Goal: Task Accomplishment & Management: Use online tool/utility

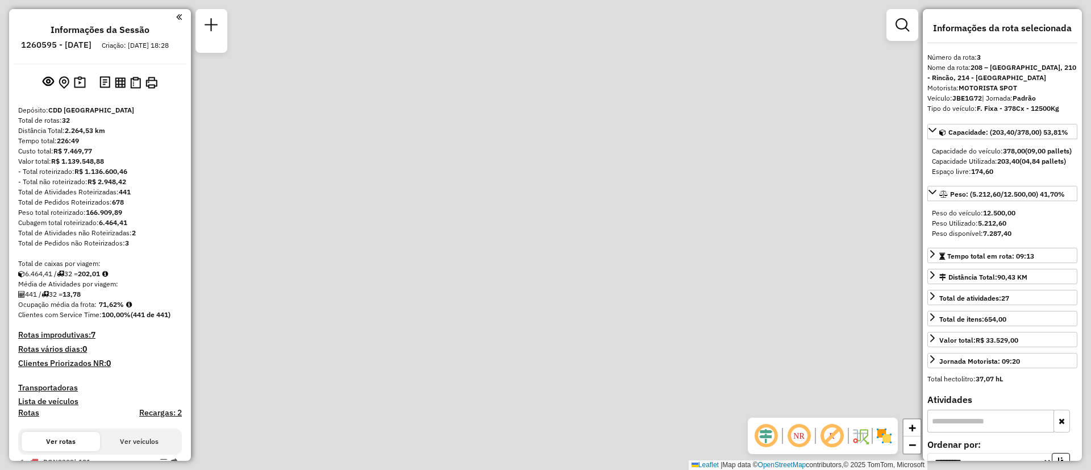
select select "**********"
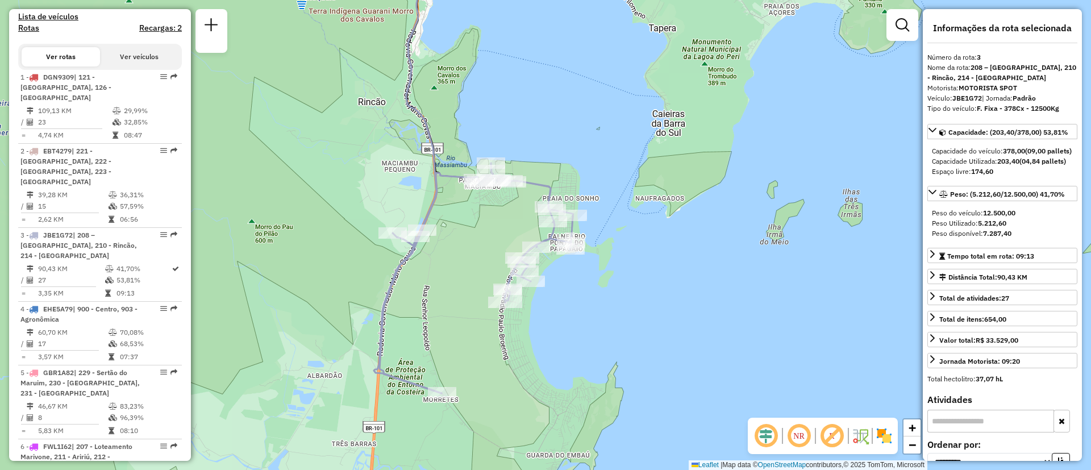
drag, startPoint x: 559, startPoint y: 327, endPoint x: 646, endPoint y: 288, distance: 95.4
click at [646, 288] on div "Janela de atendimento Grade de atendimento Capacidade Transportadoras Veículos …" at bounding box center [545, 235] width 1091 height 470
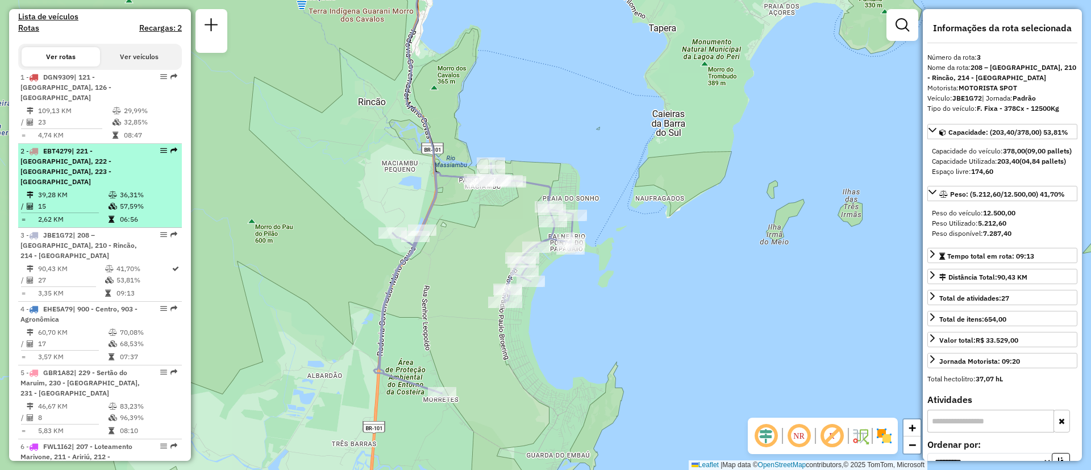
scroll to position [300, 0]
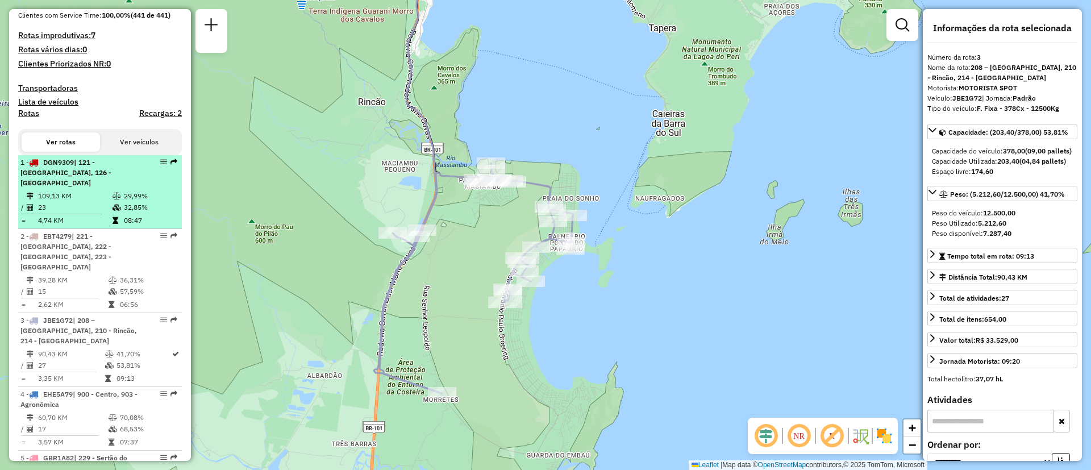
click at [90, 188] on div "1 - DGN9309 | 121 - [GEOGRAPHIC_DATA], 126 - [GEOGRAPHIC_DATA]" at bounding box center [80, 172] width 121 height 31
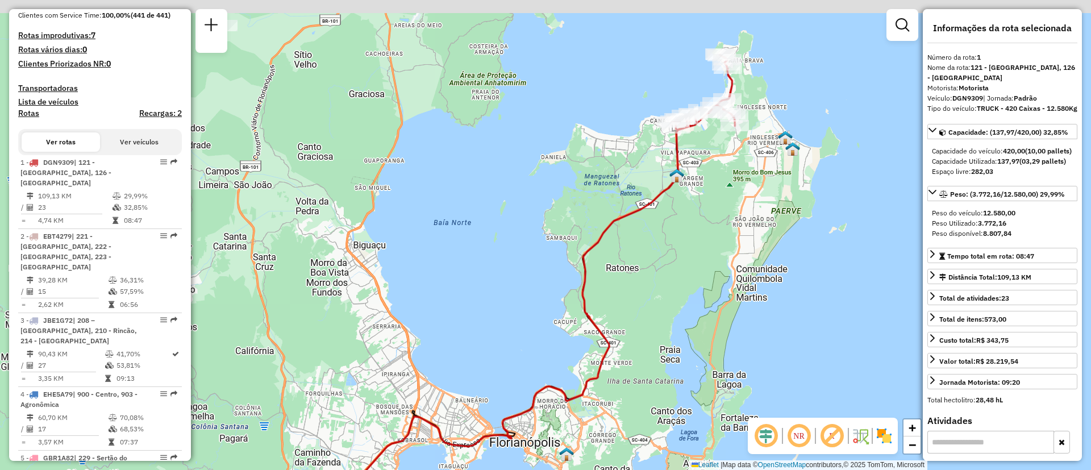
drag, startPoint x: 493, startPoint y: 184, endPoint x: 368, endPoint y: 354, distance: 211.0
click at [368, 354] on div "Janela de atendimento Grade de atendimento Capacidade Transportadoras Veículos …" at bounding box center [545, 235] width 1091 height 470
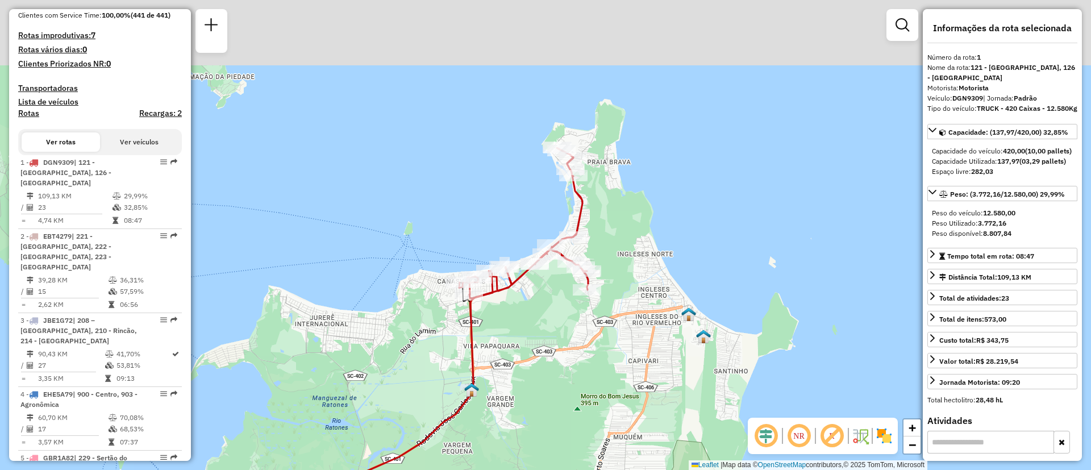
drag, startPoint x: 622, startPoint y: 283, endPoint x: 578, endPoint y: 400, distance: 125.8
click at [578, 400] on div "Janela de atendimento Grade de atendimento Capacidade Transportadoras Veículos …" at bounding box center [545, 235] width 1091 height 470
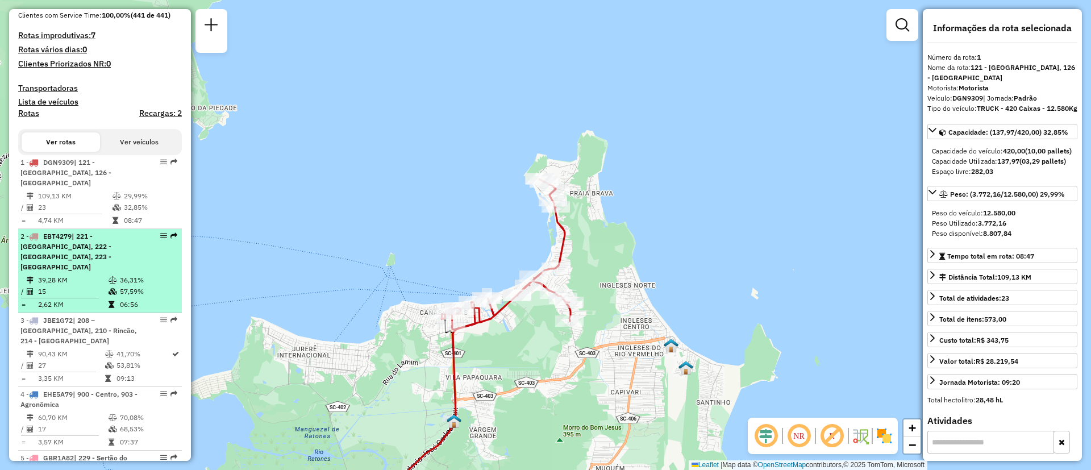
click at [81, 266] on div "2 - EBT4279 | 221 - [GEOGRAPHIC_DATA], 222 - [GEOGRAPHIC_DATA], 223 - [GEOGRAPH…" at bounding box center [80, 251] width 121 height 41
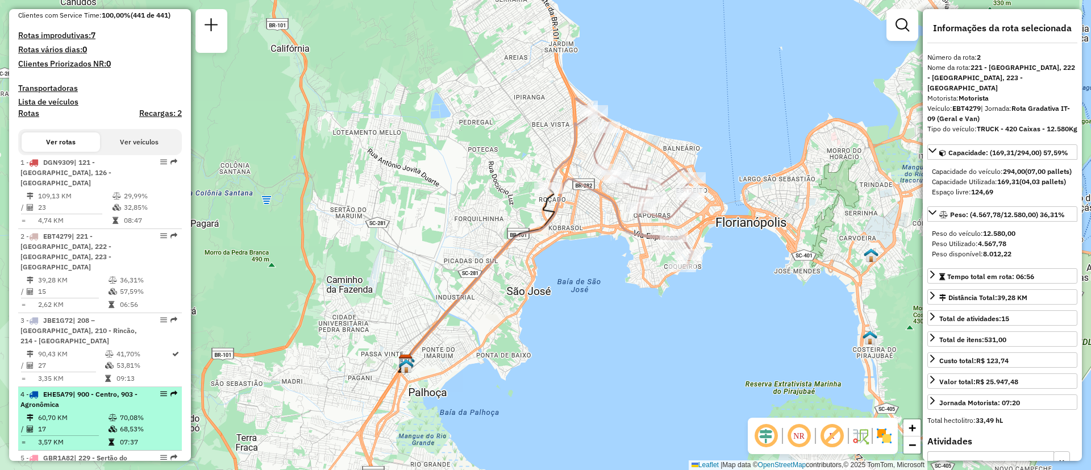
click at [74, 406] on div "4 - EHE5A79 | 900 - Centro, 903 - Agronômica" at bounding box center [80, 399] width 121 height 20
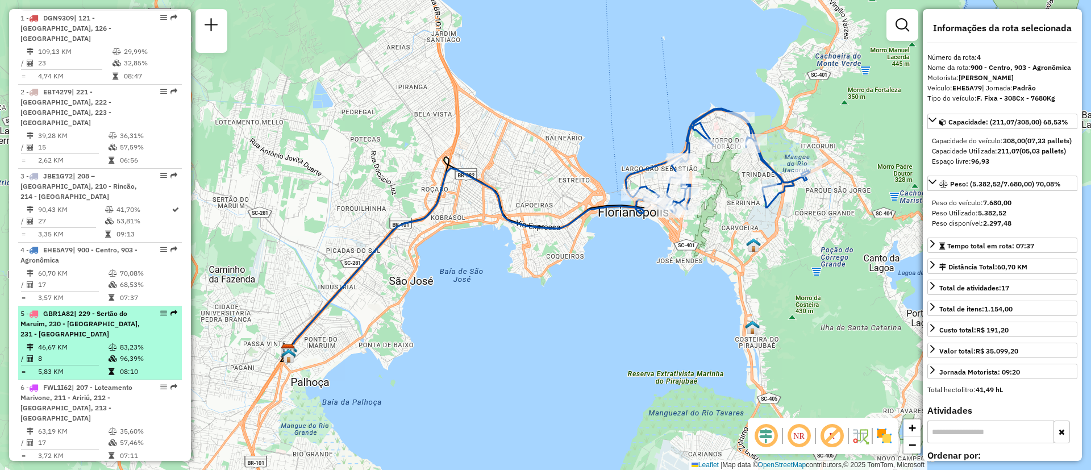
scroll to position [470, 0]
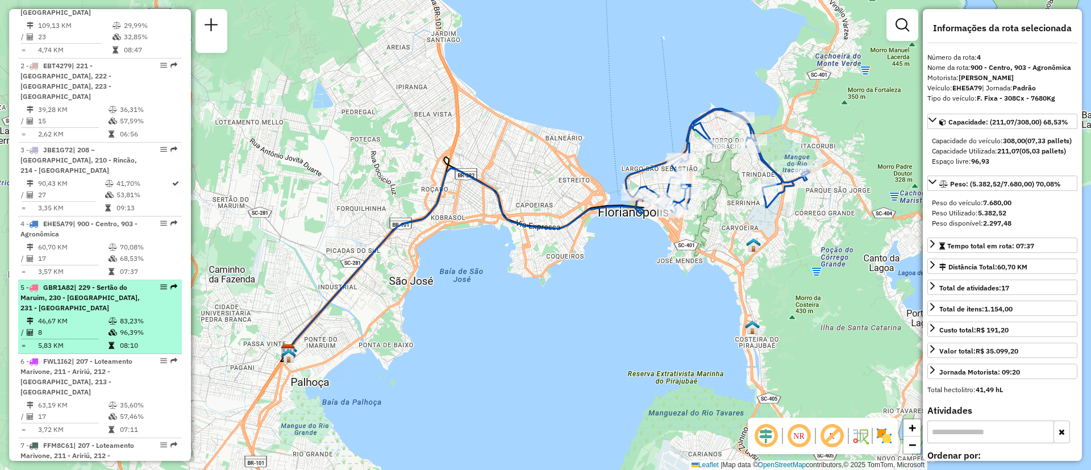
click at [80, 291] on span "| 229 - Sertão do Maruim, 230 - [GEOGRAPHIC_DATA], 231 - [GEOGRAPHIC_DATA]" at bounding box center [79, 297] width 119 height 29
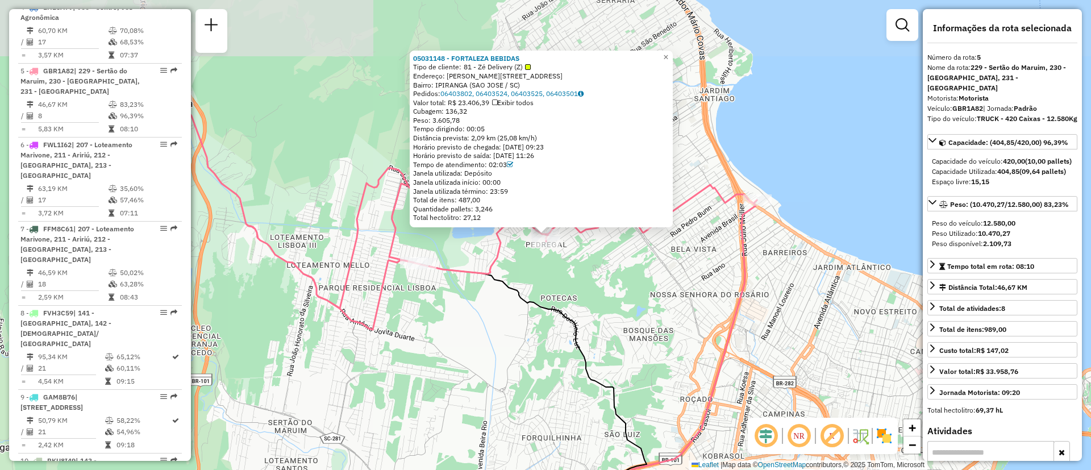
scroll to position [741, 0]
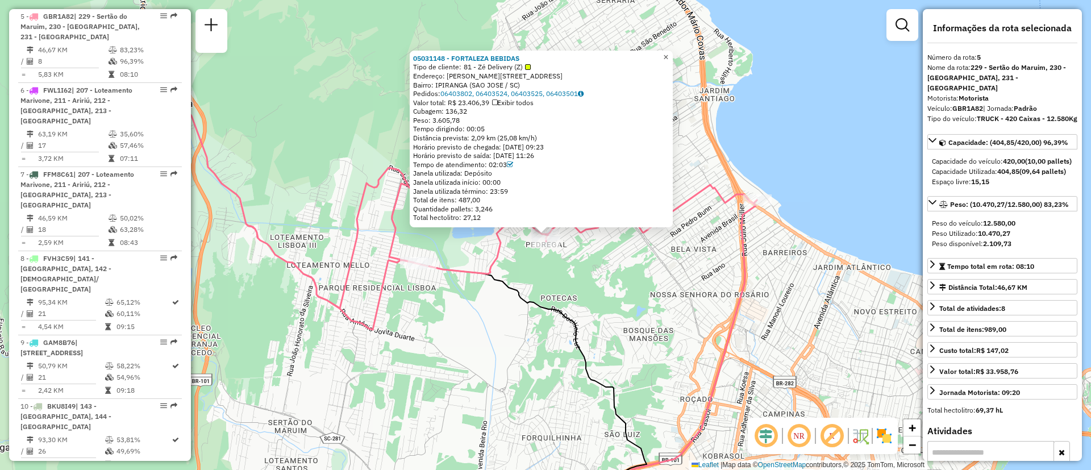
click at [669, 56] on span "×" at bounding box center [665, 57] width 5 height 10
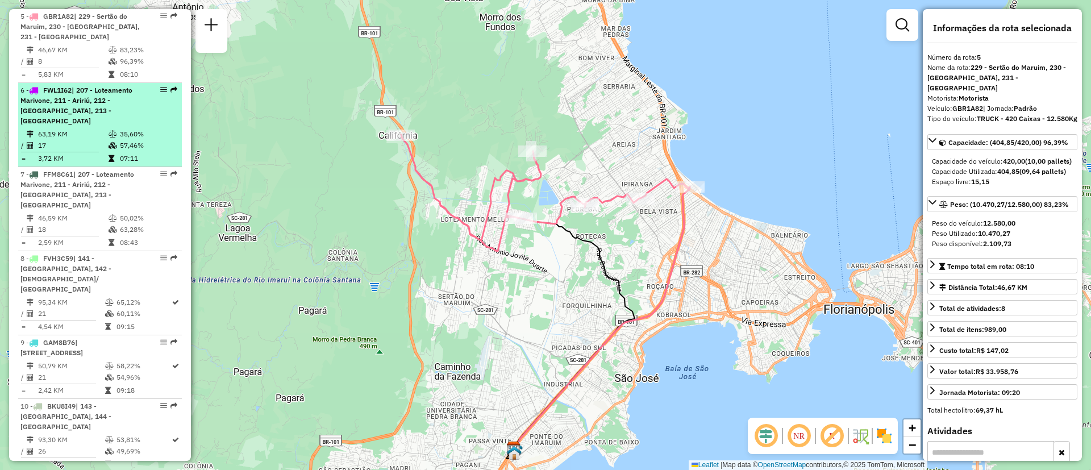
click at [69, 106] on span "| 207 - Loteamento Marivone, 211 - Aririú, 212 - [GEOGRAPHIC_DATA], 213 - [GEOG…" at bounding box center [76, 105] width 112 height 39
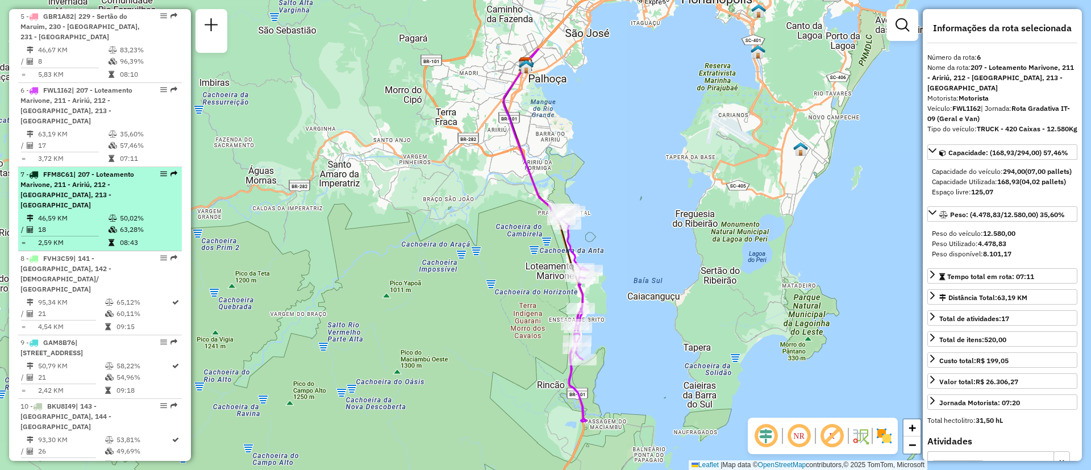
click at [120, 180] on div "7 - FFM8C61 | 207 - Loteamento Marivone, 211 - Aririú, 212 - Palhoça, 213 - [GE…" at bounding box center [80, 189] width 121 height 41
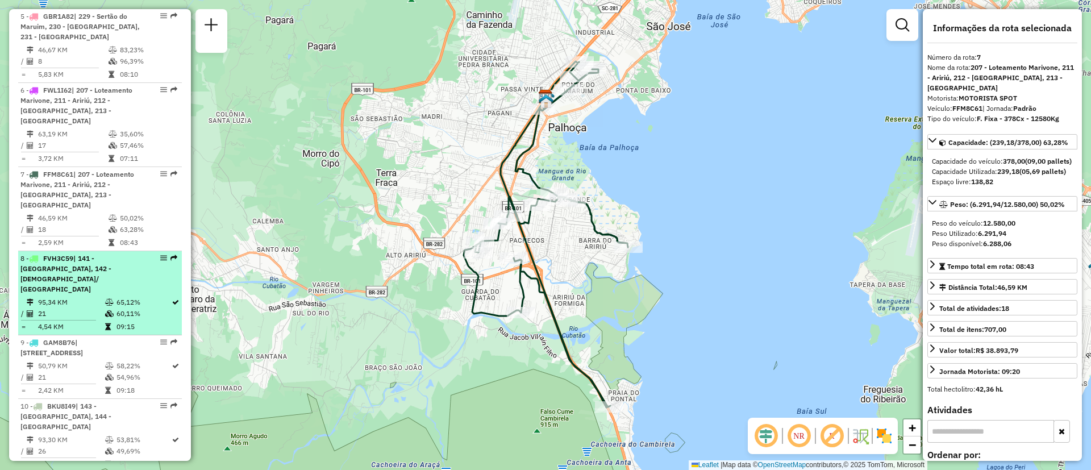
click at [78, 254] on span "| 141 - [GEOGRAPHIC_DATA], 142 - [DEMOGRAPHIC_DATA]/ [GEOGRAPHIC_DATA]" at bounding box center [65, 273] width 91 height 39
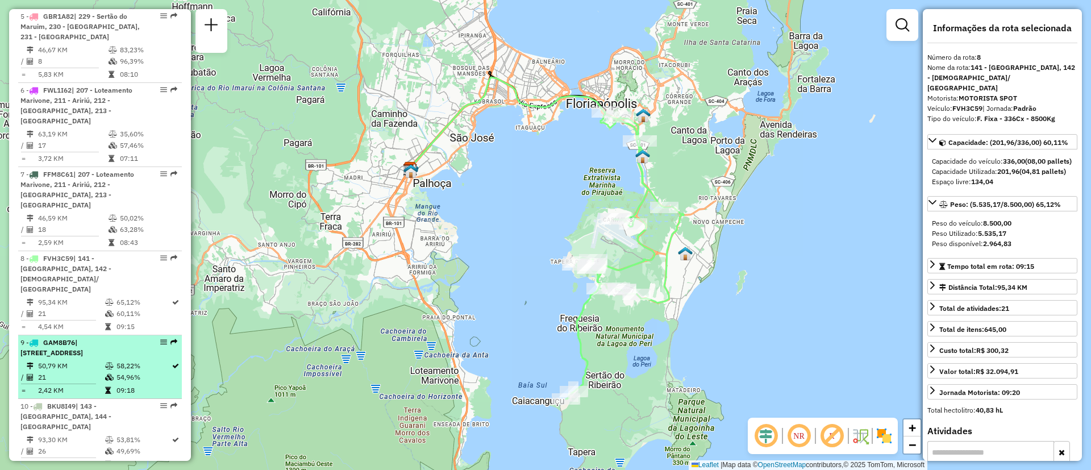
click at [76, 338] on span "| [STREET_ADDRESS]" at bounding box center [51, 347] width 63 height 19
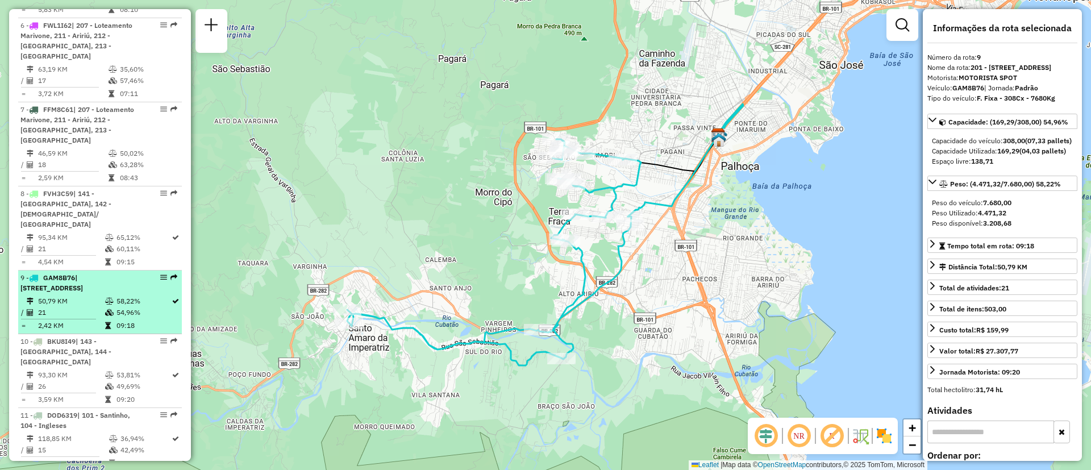
scroll to position [827, 0]
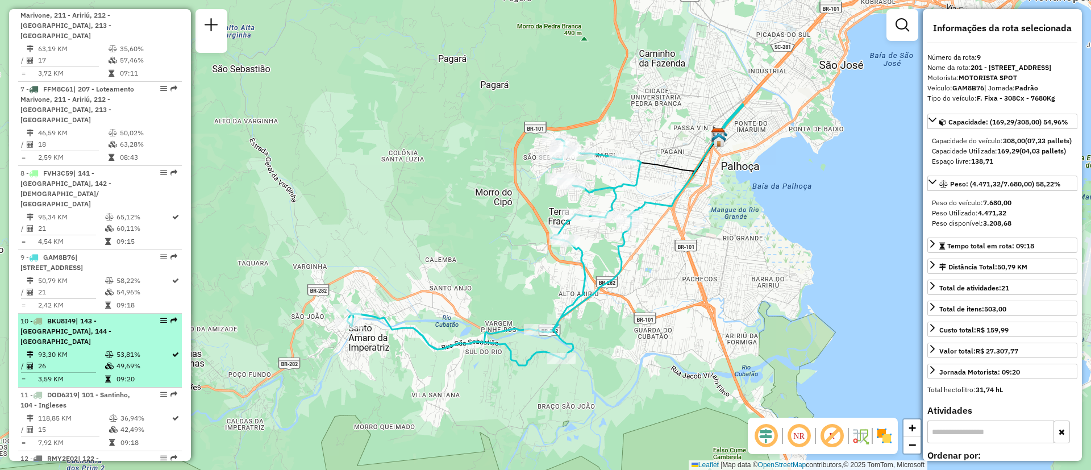
click at [73, 349] on td "93,30 KM" at bounding box center [71, 354] width 67 height 11
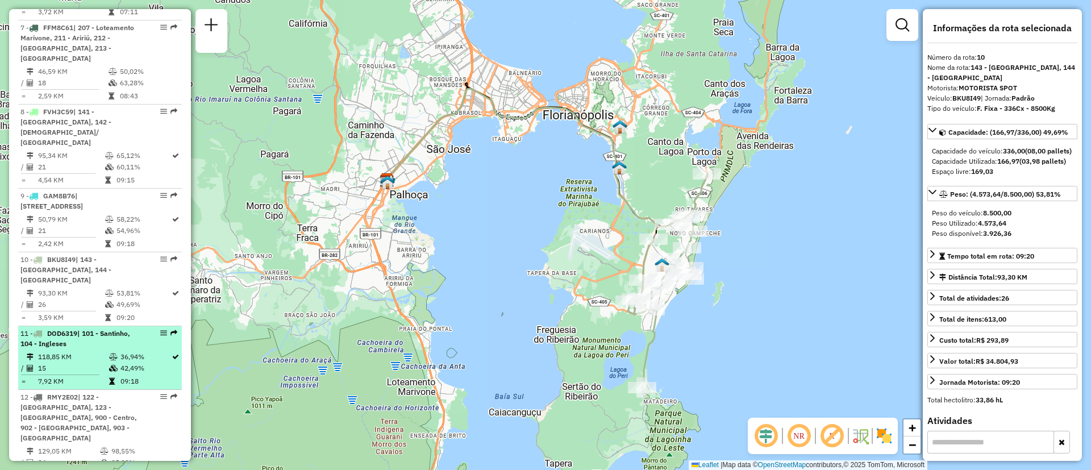
scroll to position [912, 0]
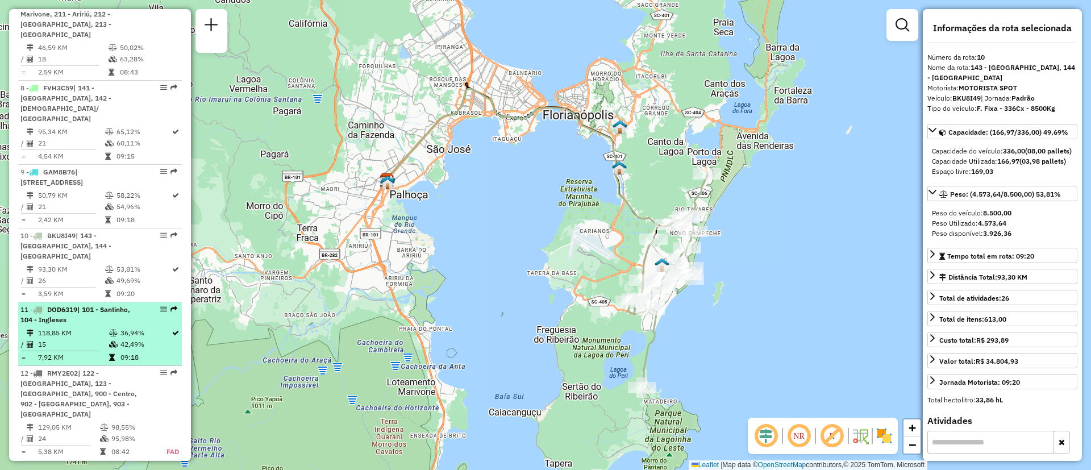
click at [84, 305] on div "11 - DOD6319 | 101 - Santinho, 104 - Ingleses" at bounding box center [80, 315] width 121 height 20
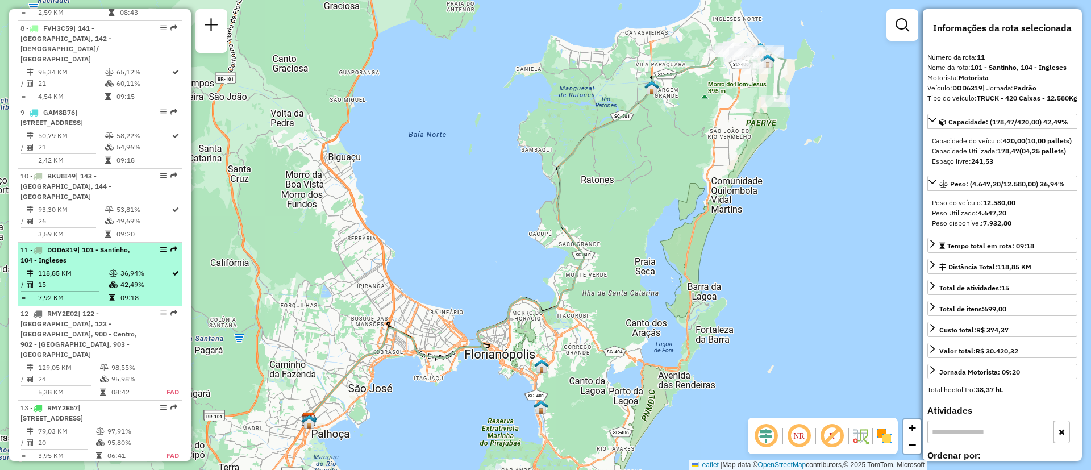
scroll to position [997, 0]
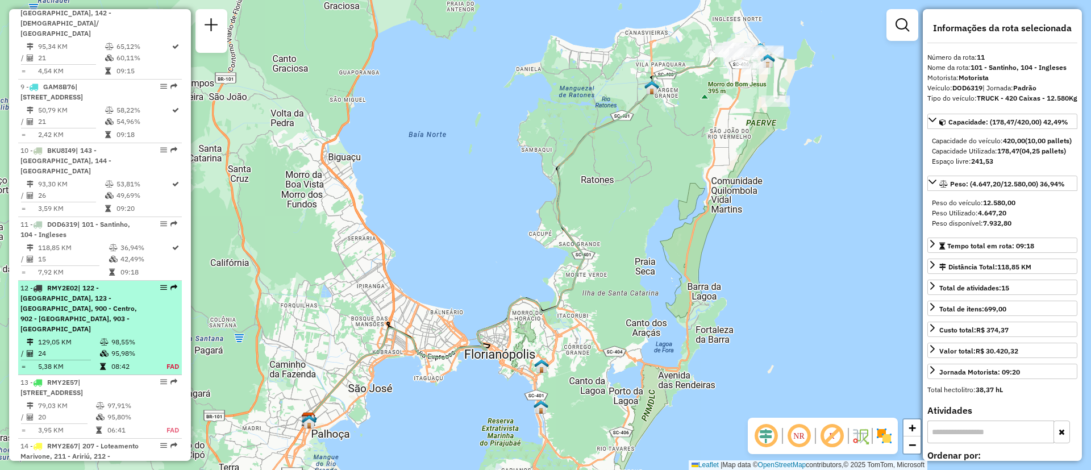
click at [84, 284] on span "| 122 - [GEOGRAPHIC_DATA], 123 - [GEOGRAPHIC_DATA], 900 - Centro, 902 - [GEOGRA…" at bounding box center [78, 308] width 117 height 49
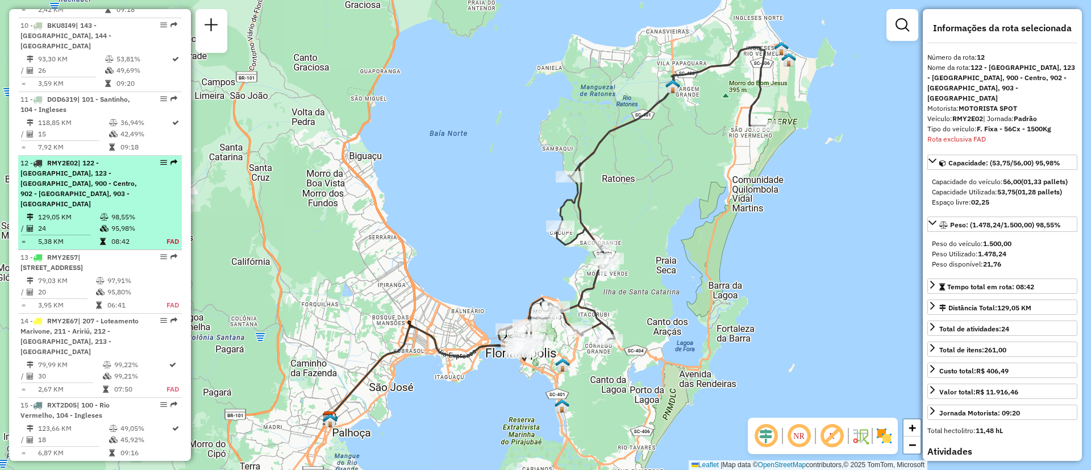
scroll to position [1228, 0]
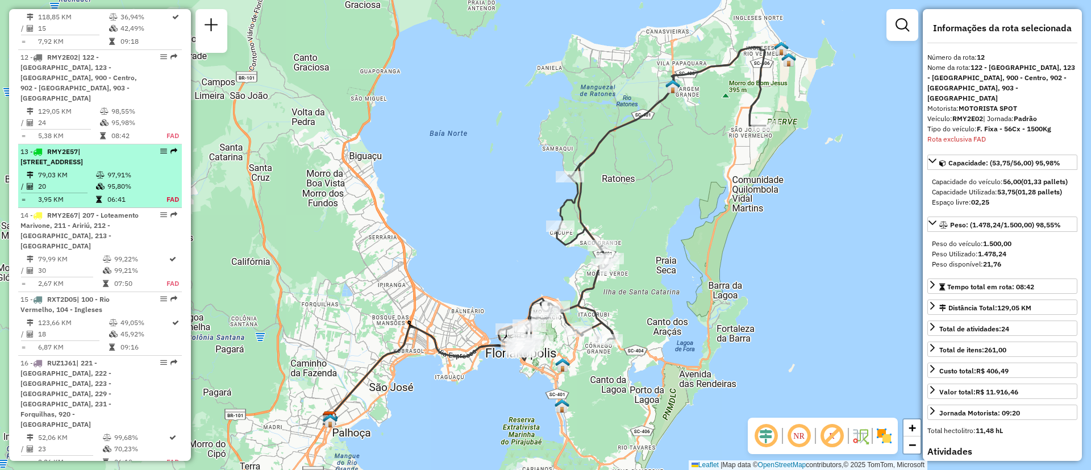
click at [55, 144] on li "13 - RMY2E57 | 229 - Sertão do Maruim, 231 - [STREET_ADDRESS] 79,03 KM 97,91% /…" at bounding box center [100, 176] width 164 height 64
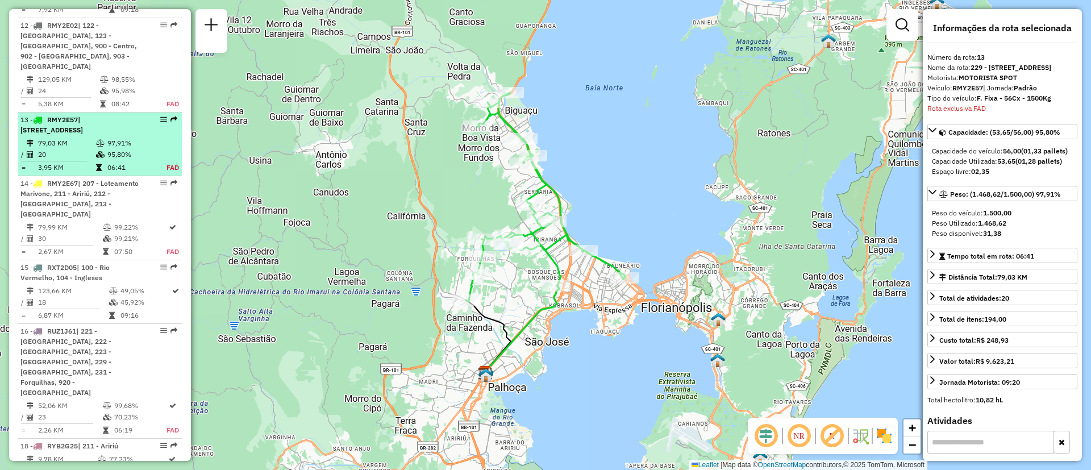
scroll to position [1312, 0]
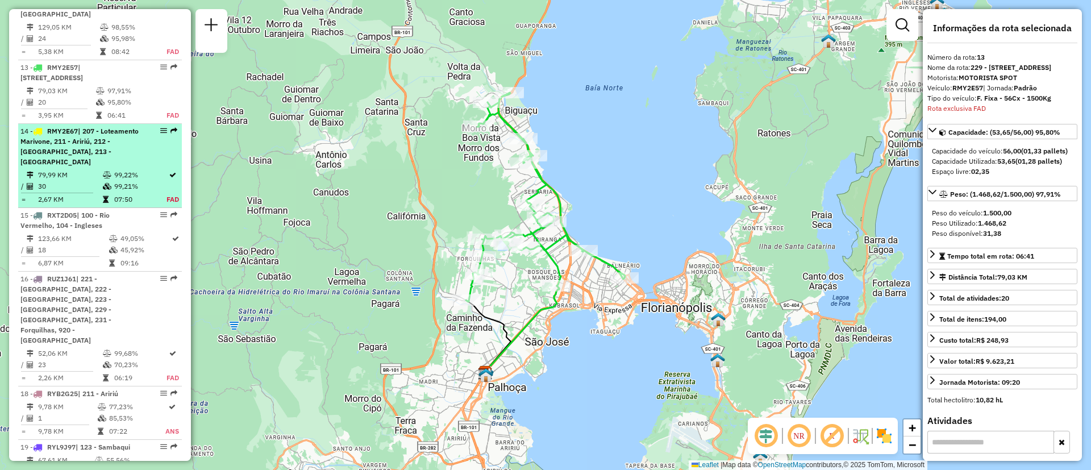
click at [91, 169] on td "79,99 KM" at bounding box center [70, 174] width 65 height 11
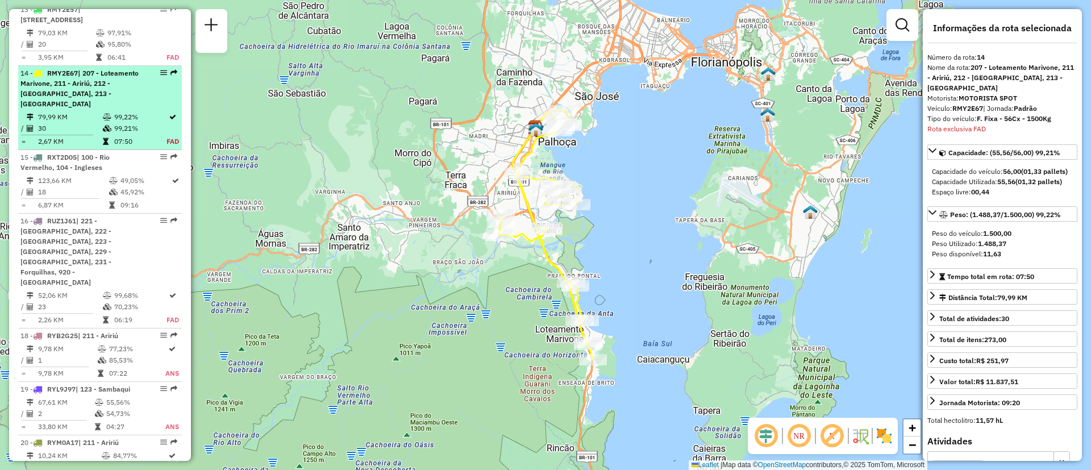
scroll to position [1386, 0]
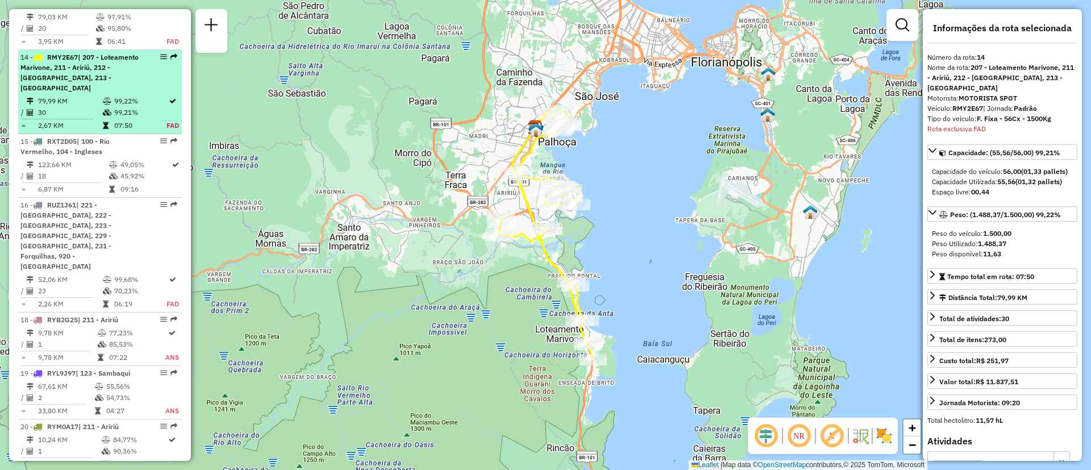
click at [91, 171] on td "18" at bounding box center [73, 176] width 71 height 11
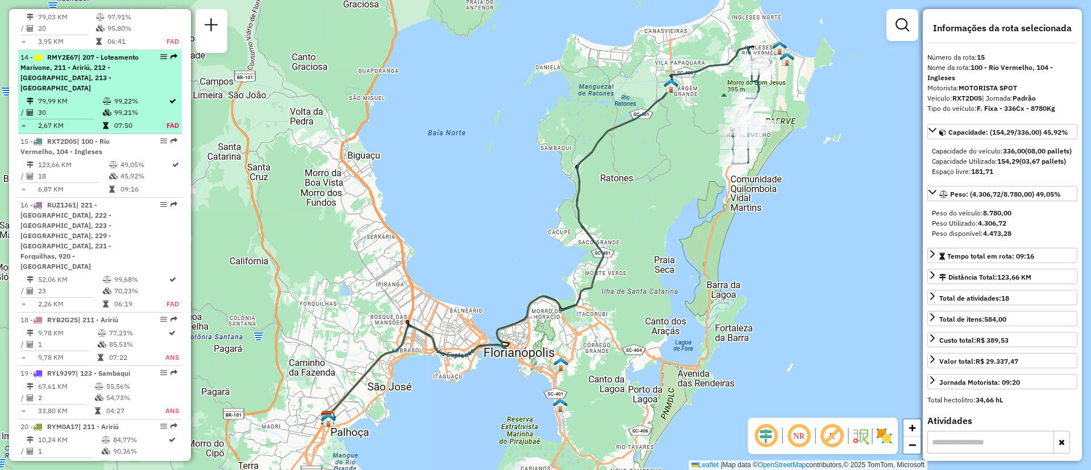
click at [82, 50] on li "14 - RMY2E67 | 207 - Loteamento Marivone, 211 - Aririú, 212 - [GEOGRAPHIC_DATA]…" at bounding box center [100, 92] width 164 height 84
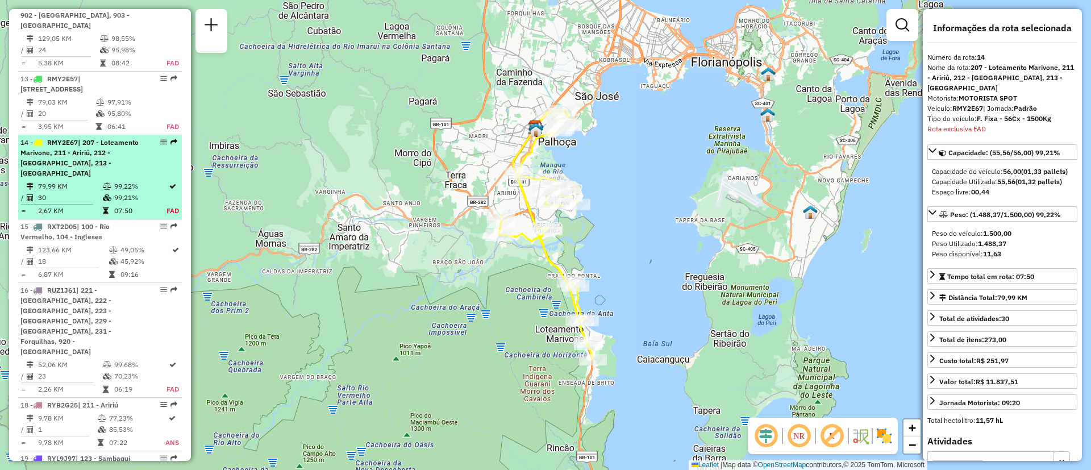
scroll to position [1215, 0]
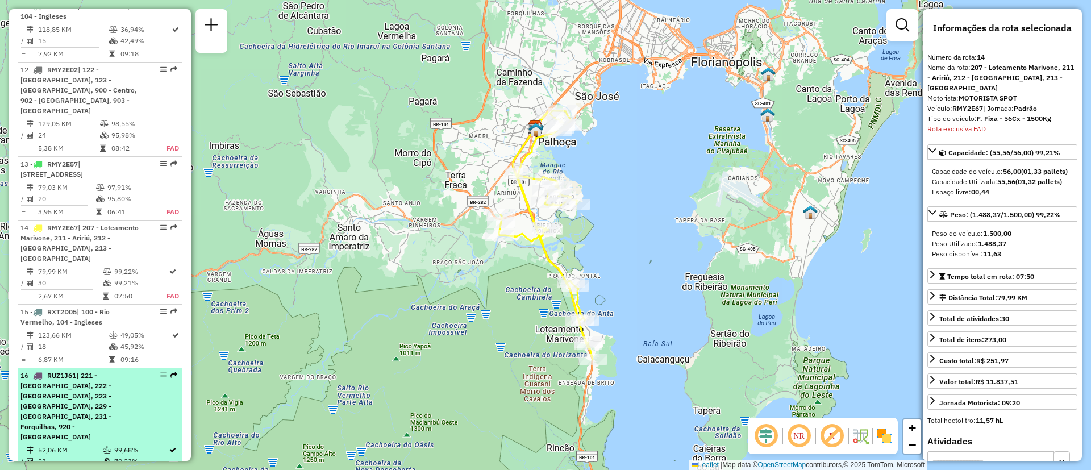
click at [83, 371] on span "| 221 - [GEOGRAPHIC_DATA], 222 - [GEOGRAPHIC_DATA], 223 - [GEOGRAPHIC_DATA], 22…" at bounding box center [65, 406] width 91 height 70
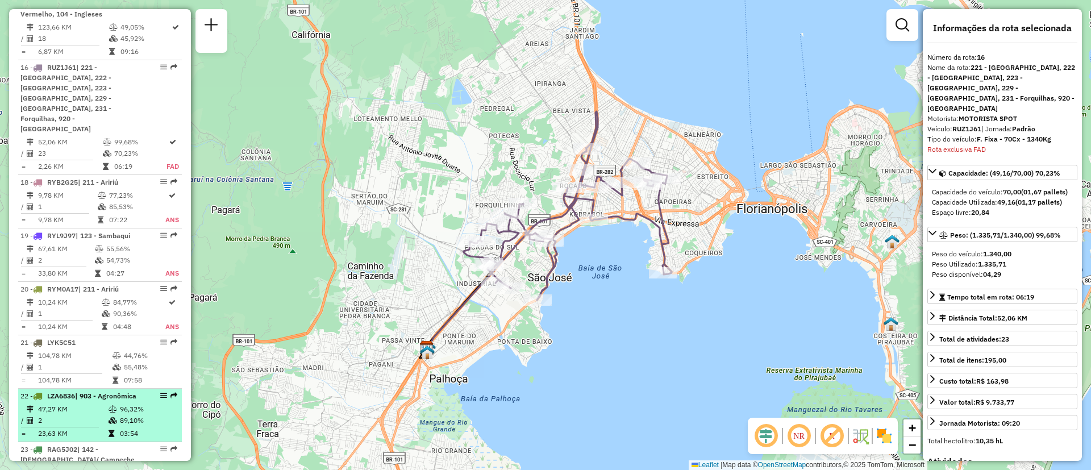
scroll to position [1609, 0]
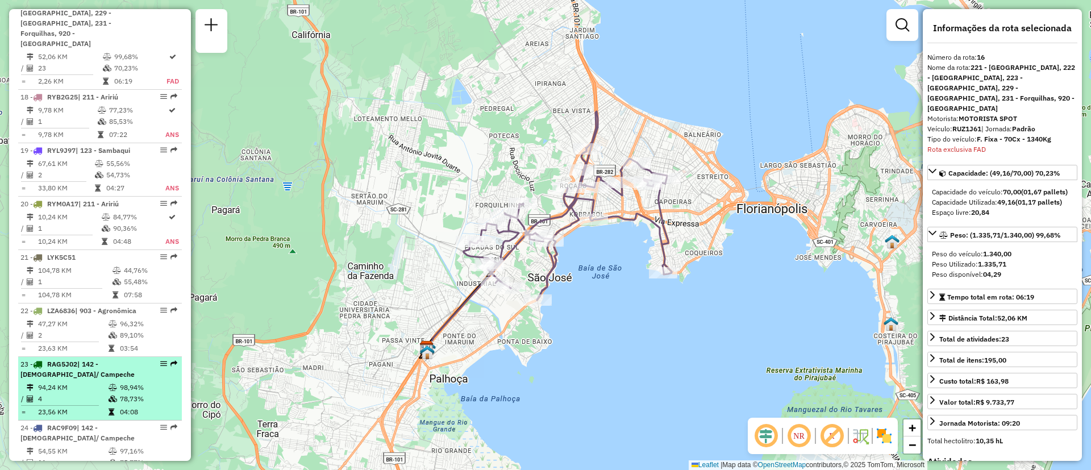
click at [81, 382] on td "94,24 KM" at bounding box center [73, 387] width 70 height 11
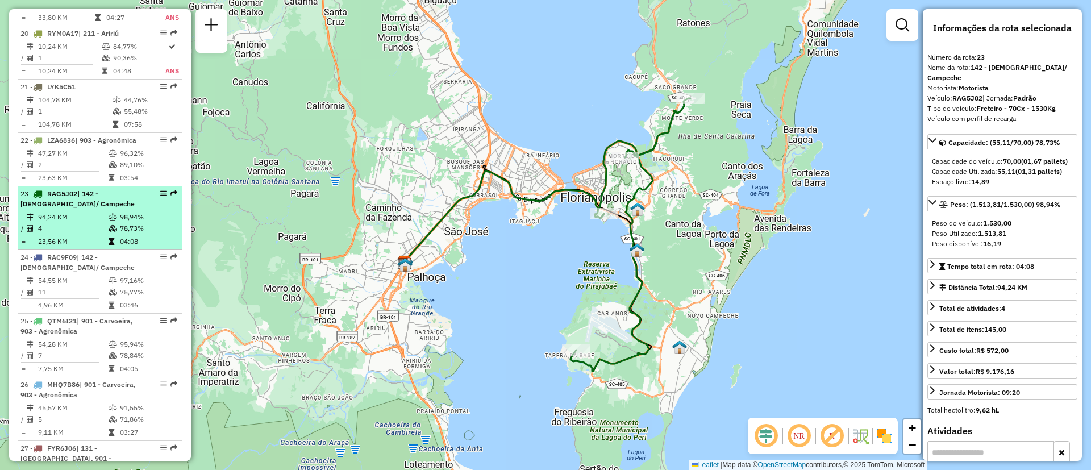
scroll to position [1865, 0]
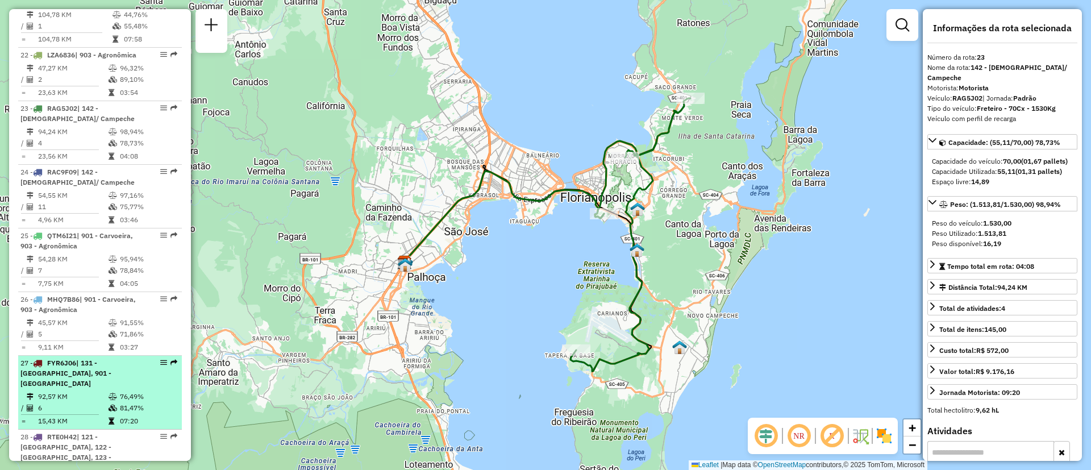
click at [84, 359] on span "| 131 - [GEOGRAPHIC_DATA], 901 - [GEOGRAPHIC_DATA]" at bounding box center [65, 373] width 91 height 29
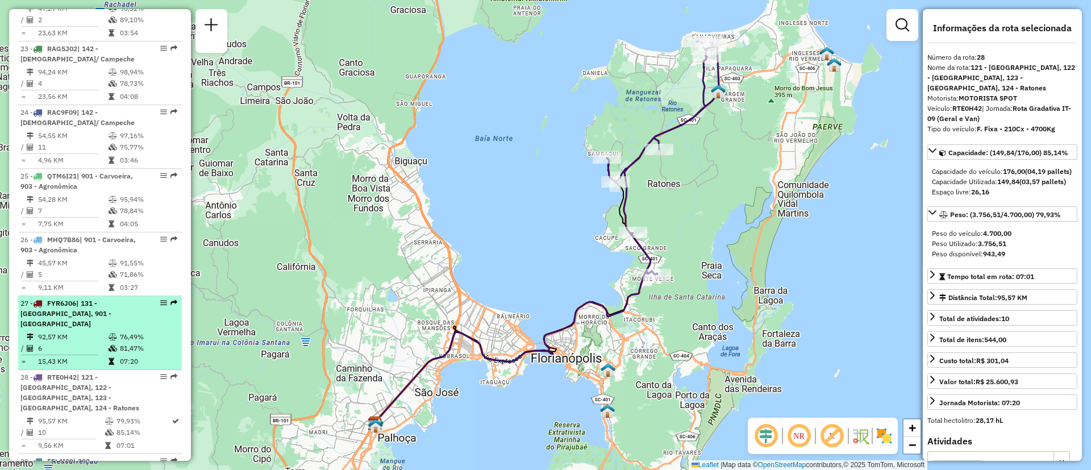
scroll to position [1950, 0]
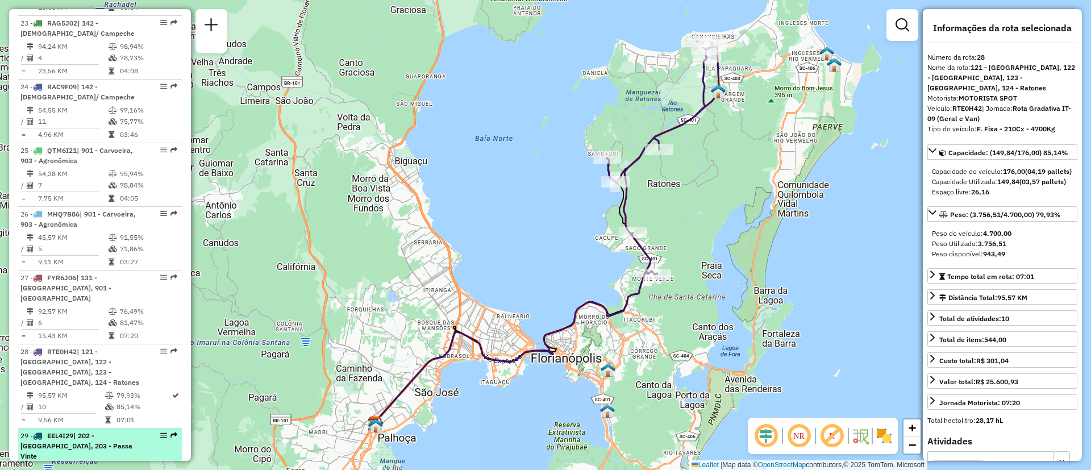
click at [110, 431] on div "29 - EEL4I29 | 202 - [GEOGRAPHIC_DATA], 203 - [GEOGRAPHIC_DATA]" at bounding box center [80, 446] width 121 height 31
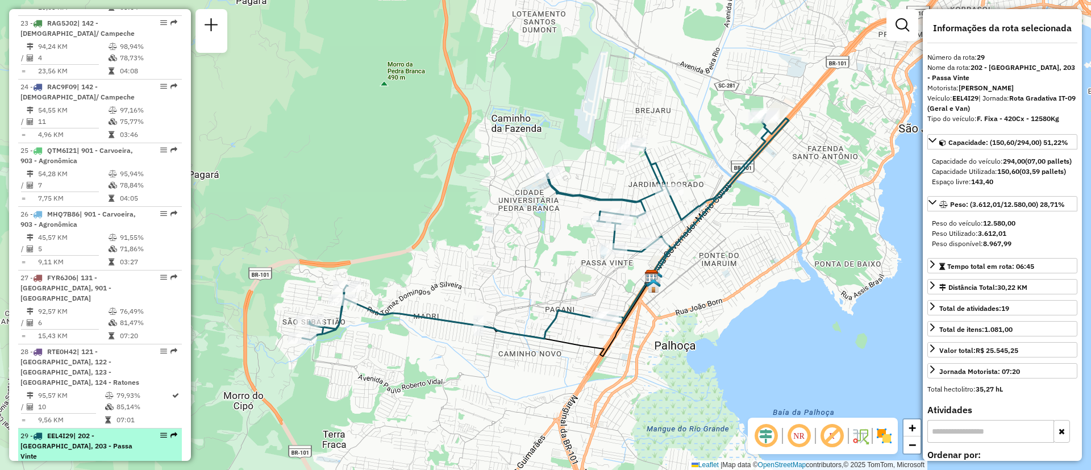
scroll to position [2035, 0]
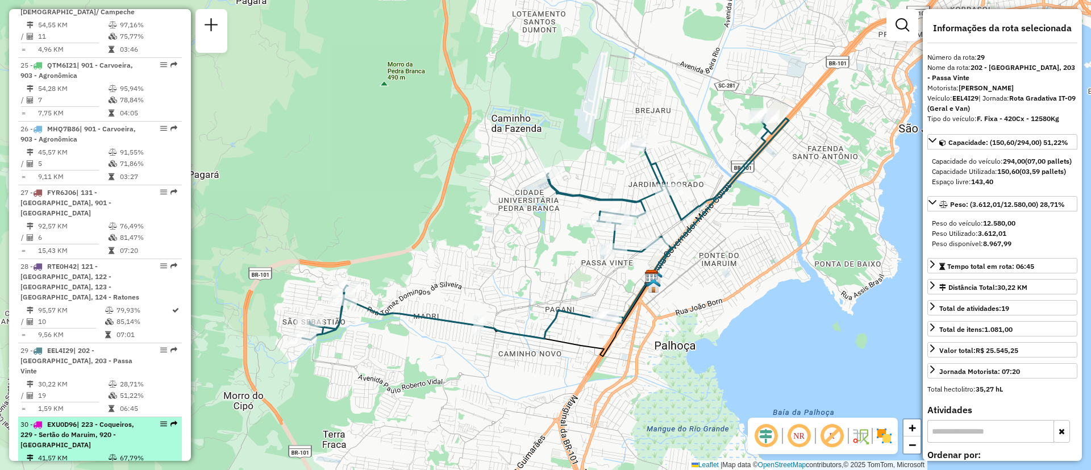
click at [112, 420] on div "30 - EXU0D96 | 223 - Coqueiros, 229 - Sertão do Maruim, 920 - [GEOGRAPHIC_DATA]" at bounding box center [80, 435] width 121 height 31
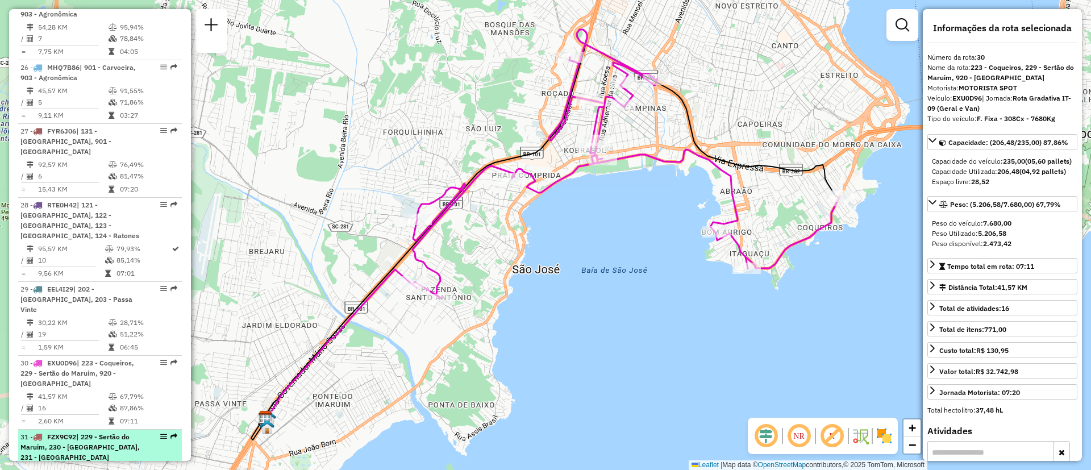
scroll to position [2120, 0]
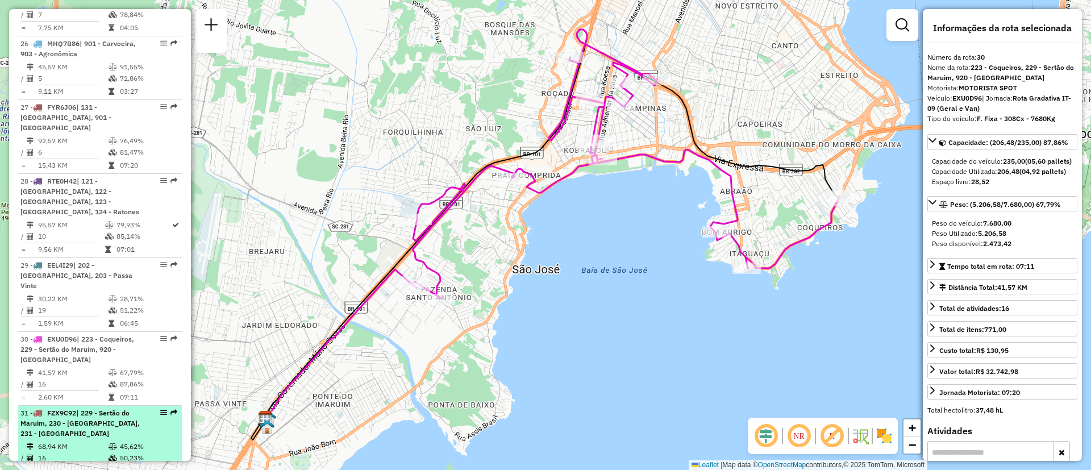
click at [106, 409] on span "| 229 - Sertão do Maruim, 230 - [GEOGRAPHIC_DATA], 231 - [GEOGRAPHIC_DATA]" at bounding box center [79, 423] width 119 height 29
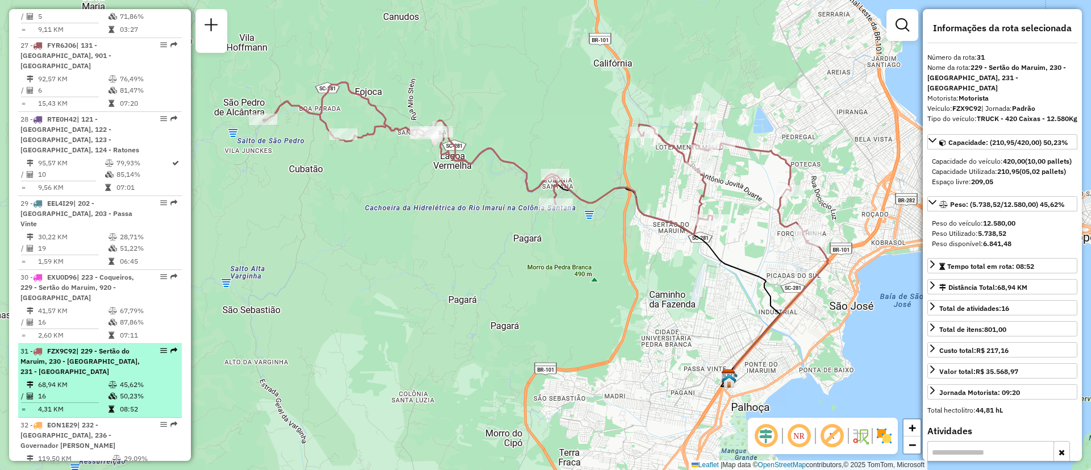
scroll to position [2206, 0]
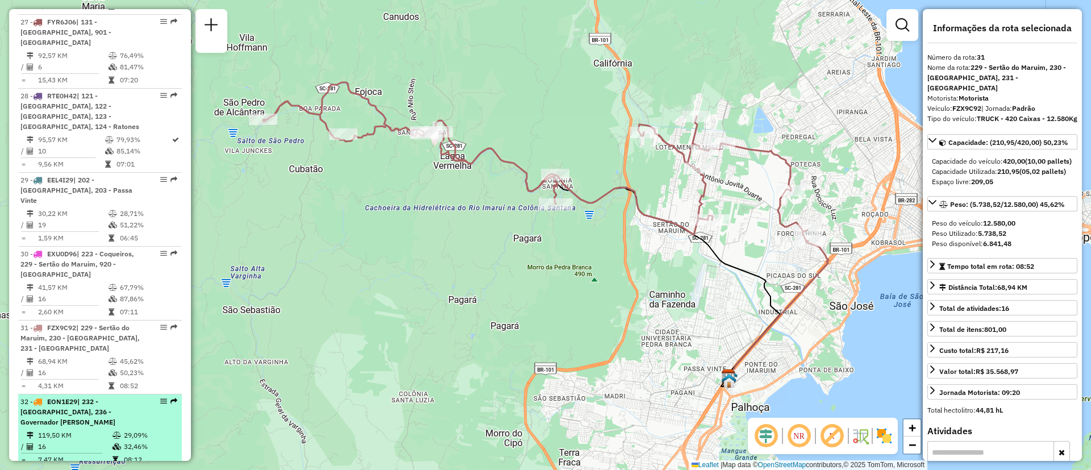
click at [85, 397] on span "| 232 - [GEOGRAPHIC_DATA], 236 - Governador [PERSON_NAME]" at bounding box center [67, 411] width 95 height 29
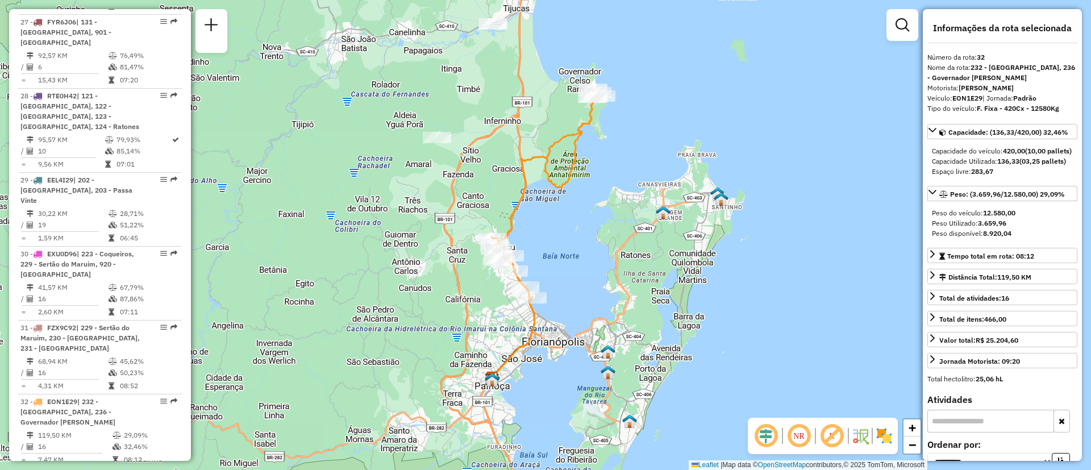
click at [57, 470] on span "DER6E69" at bounding box center [61, 475] width 29 height 9
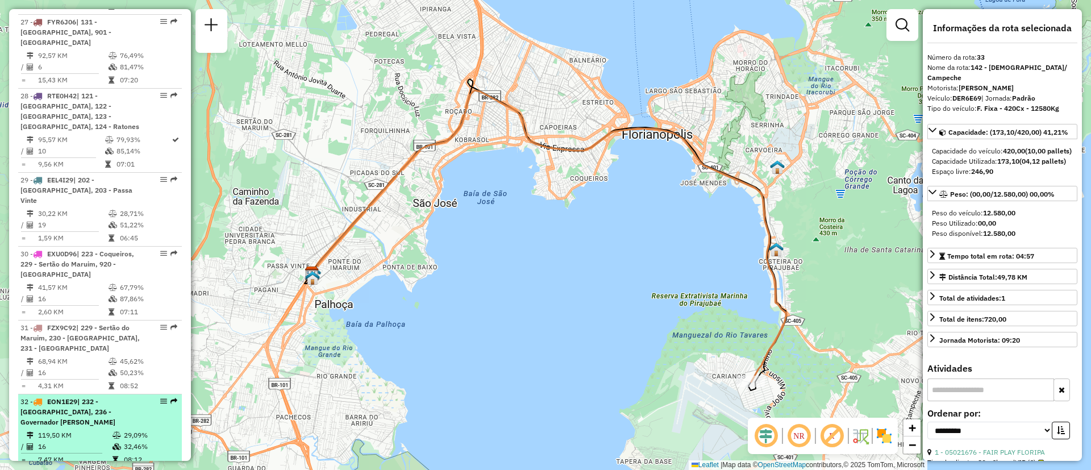
click at [62, 397] on span "| 232 - [GEOGRAPHIC_DATA], 236 - Governador [PERSON_NAME]" at bounding box center [67, 411] width 95 height 29
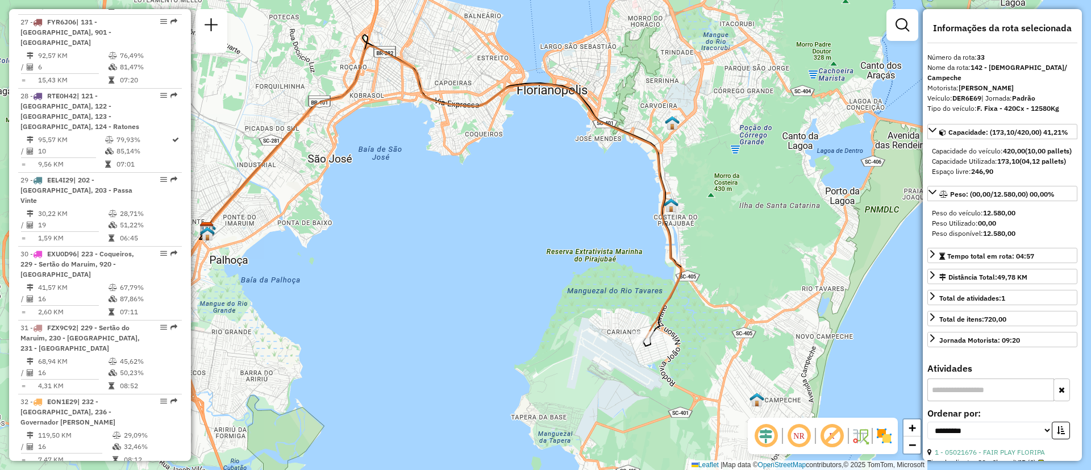
drag, startPoint x: 575, startPoint y: 308, endPoint x: 470, endPoint y: 264, distance: 113.4
click at [470, 264] on div "Janela de atendimento Grade de atendimento Capacidade Transportadoras Veículos …" at bounding box center [545, 235] width 1091 height 470
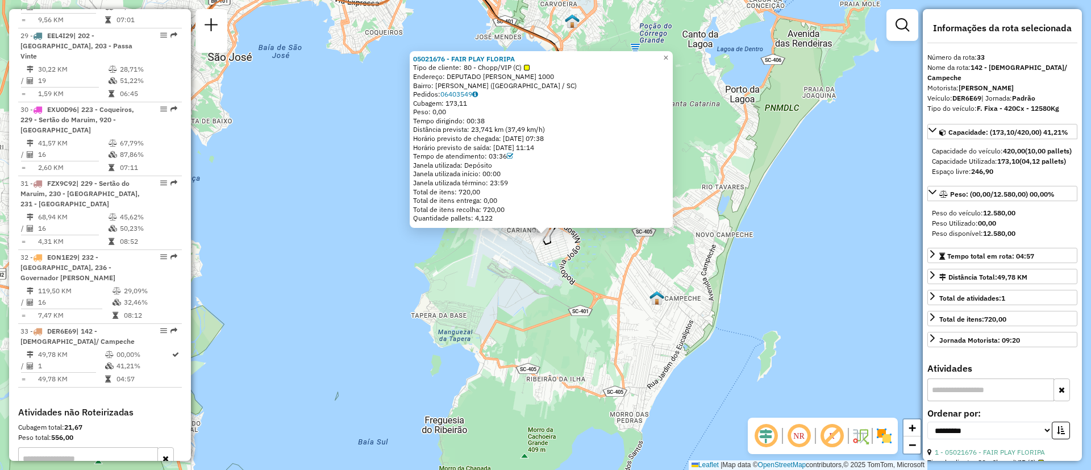
scroll to position [2328, 0]
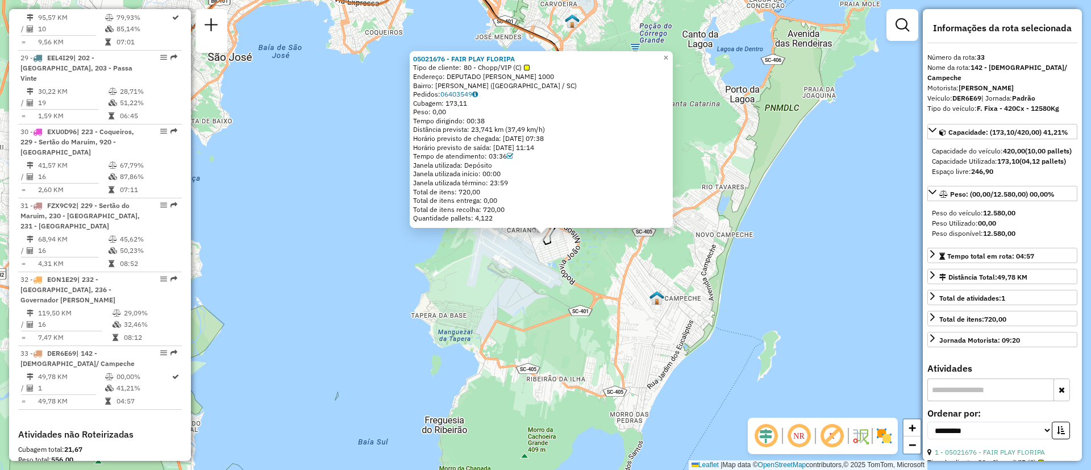
drag, startPoint x: 484, startPoint y: 103, endPoint x: 429, endPoint y: 103, distance: 55.1
click at [429, 103] on div "Cubagem: 173,11" at bounding box center [541, 103] width 256 height 9
click at [597, 130] on div "Distância prevista: 23,741 km (37,49 km/h)" at bounding box center [541, 129] width 256 height 9
click at [669, 56] on span "×" at bounding box center [665, 58] width 5 height 10
